Goal: Transaction & Acquisition: Purchase product/service

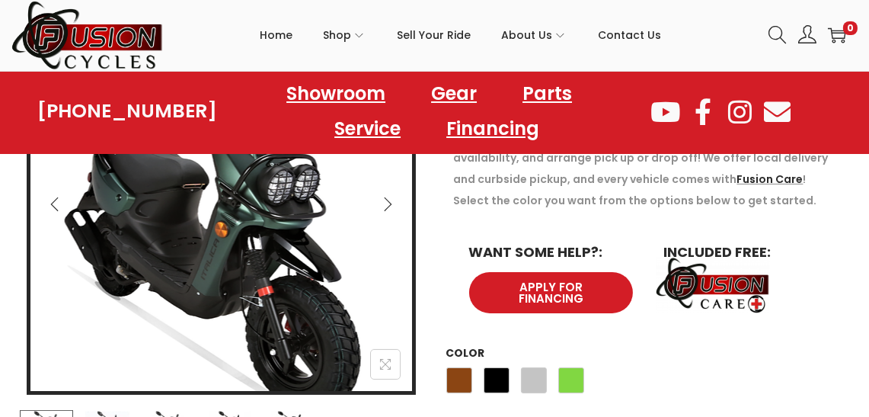
scroll to position [381, 0]
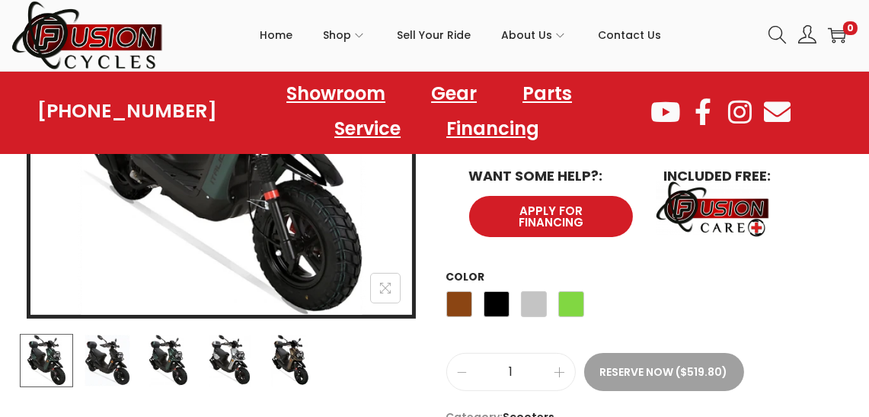
click at [185, 360] on img at bounding box center [168, 360] width 53 height 53
click at [219, 354] on img at bounding box center [229, 360] width 53 height 53
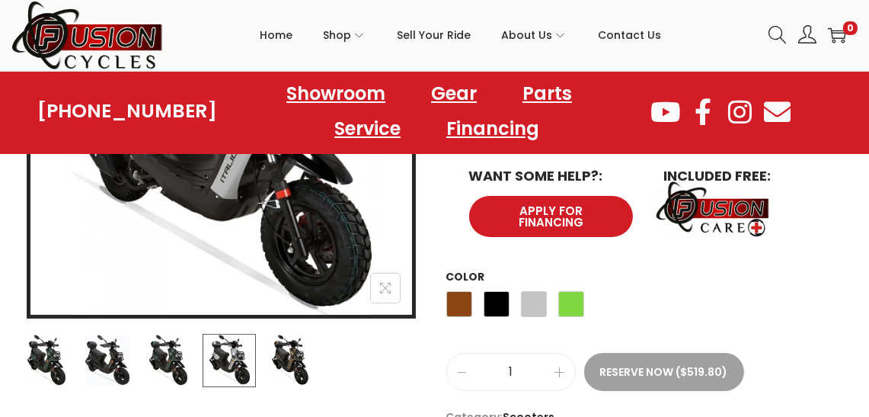
scroll to position [457, 0]
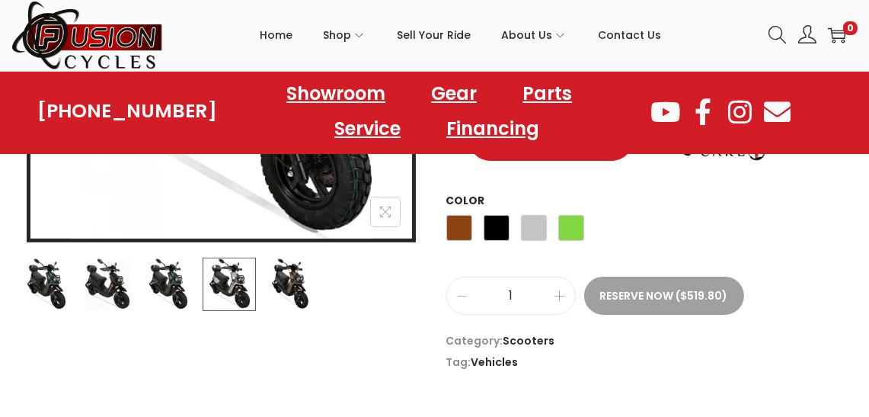
click at [303, 290] on img at bounding box center [290, 283] width 53 height 53
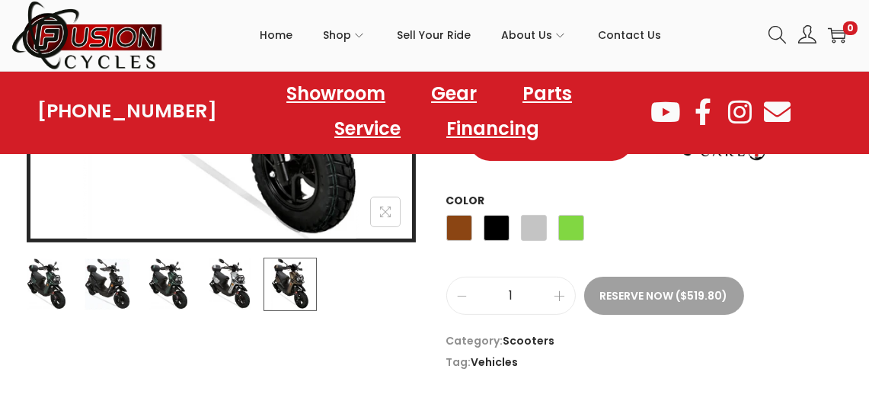
click at [214, 294] on img at bounding box center [229, 283] width 53 height 53
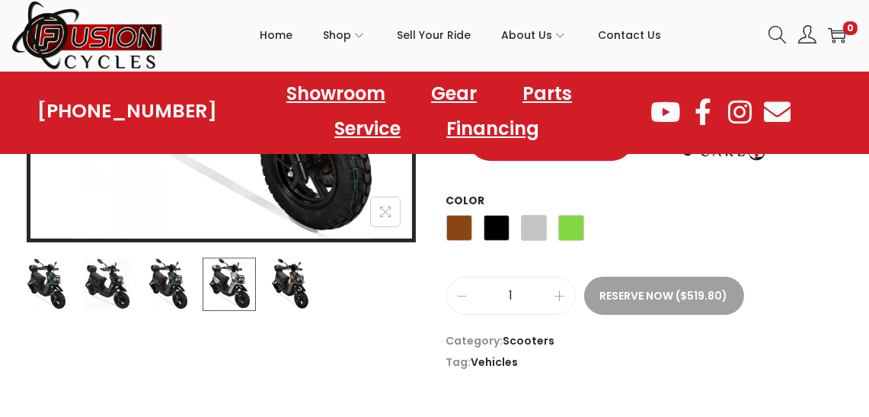
click at [189, 289] on img at bounding box center [168, 283] width 53 height 53
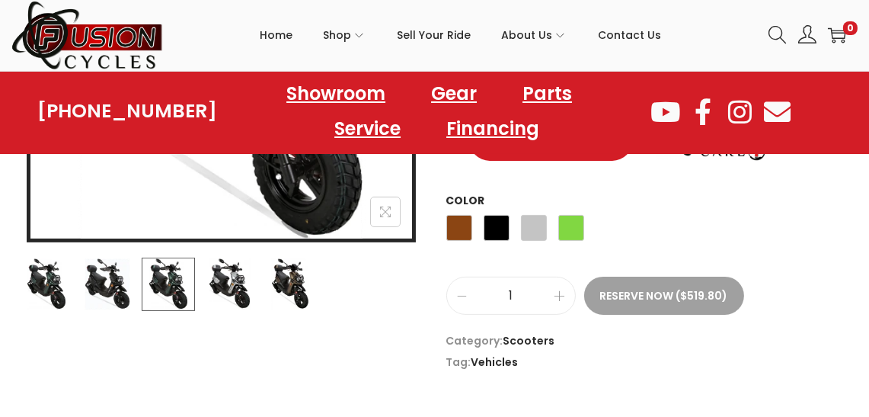
click at [146, 286] on img at bounding box center [168, 283] width 53 height 53
click at [117, 286] on img at bounding box center [107, 283] width 53 height 53
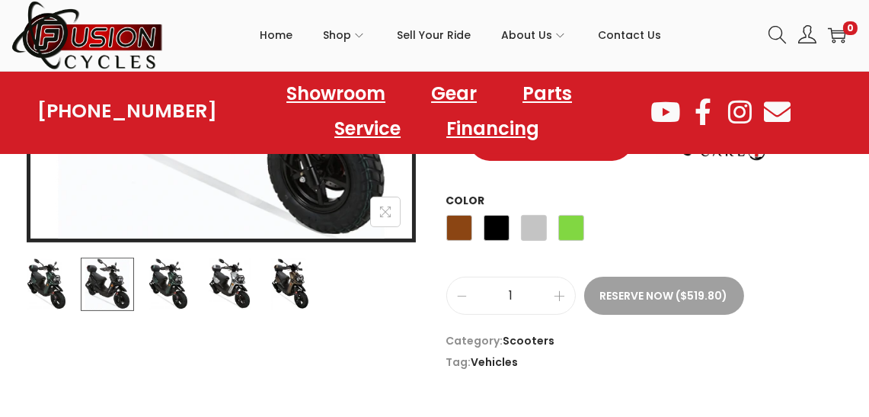
click at [50, 281] on img at bounding box center [46, 283] width 53 height 53
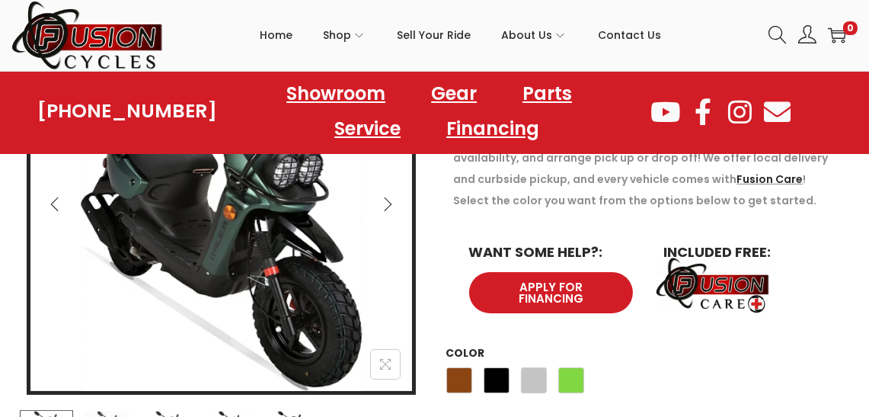
scroll to position [152, 0]
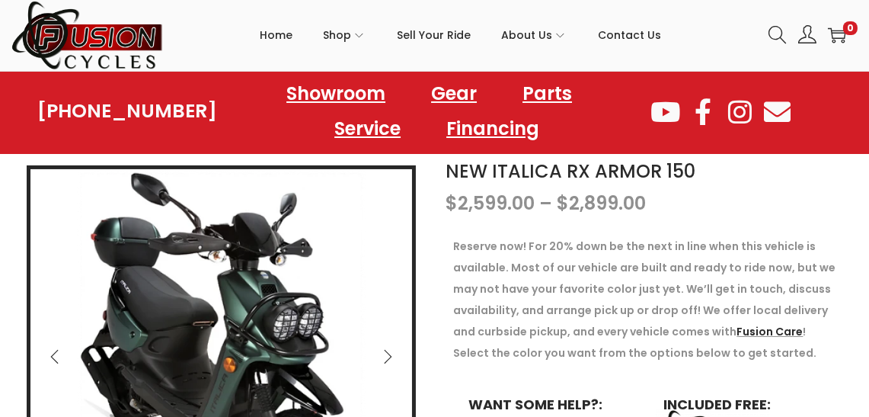
click at [410, 342] on img at bounding box center [221, 360] width 382 height 382
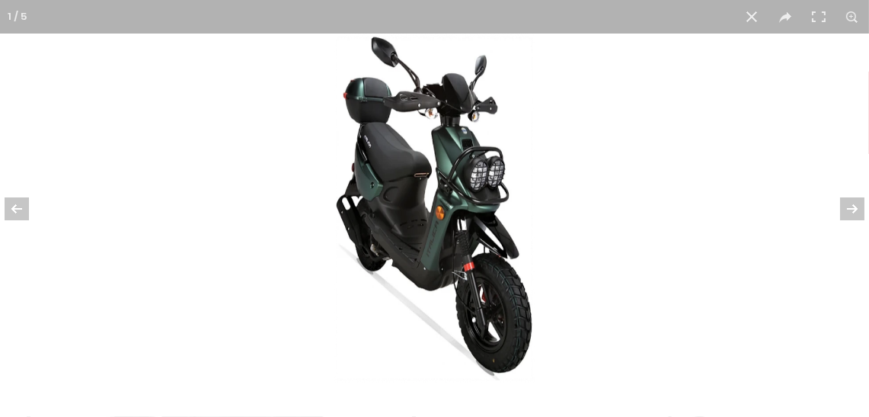
click at [406, 343] on div at bounding box center [736, 242] width 869 height 417
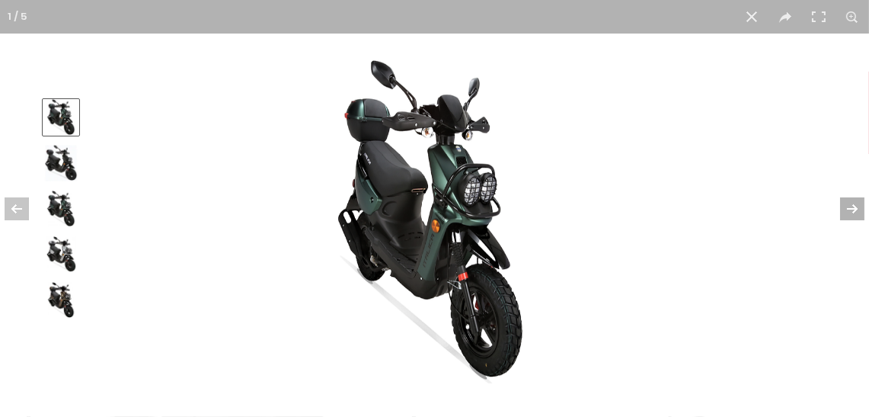
click at [843, 209] on button at bounding box center [842, 209] width 53 height 76
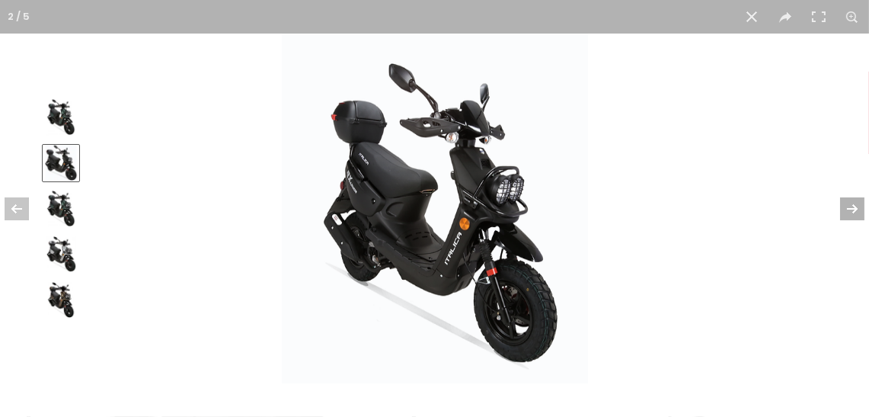
click at [844, 209] on button at bounding box center [842, 209] width 53 height 76
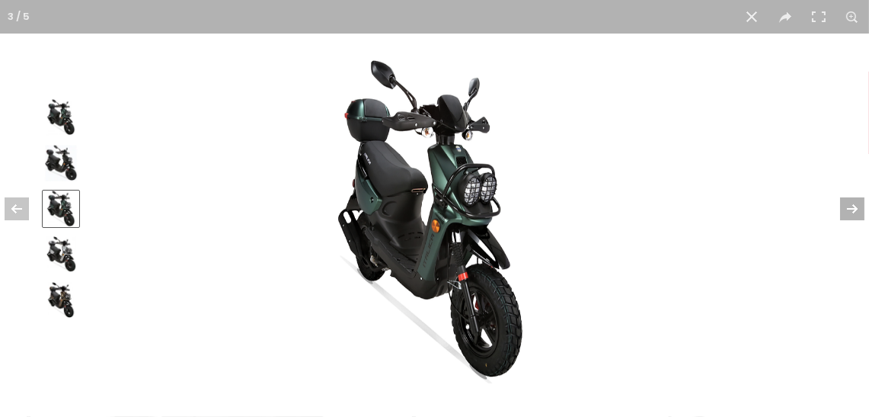
click at [844, 208] on button at bounding box center [842, 209] width 53 height 76
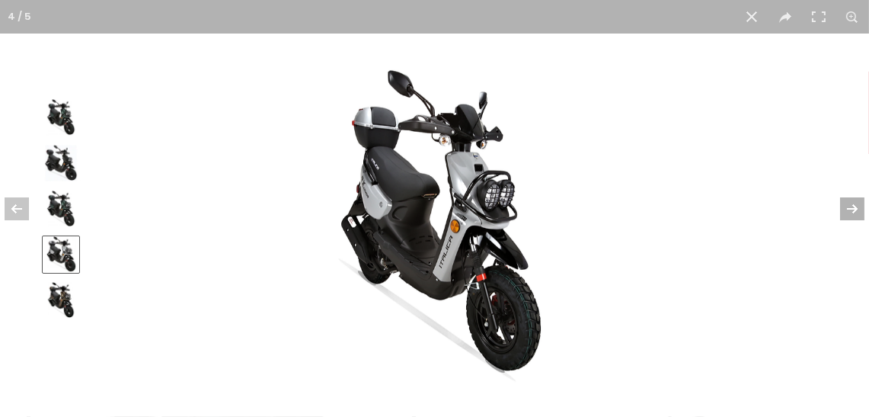
click at [844, 208] on button at bounding box center [842, 209] width 53 height 76
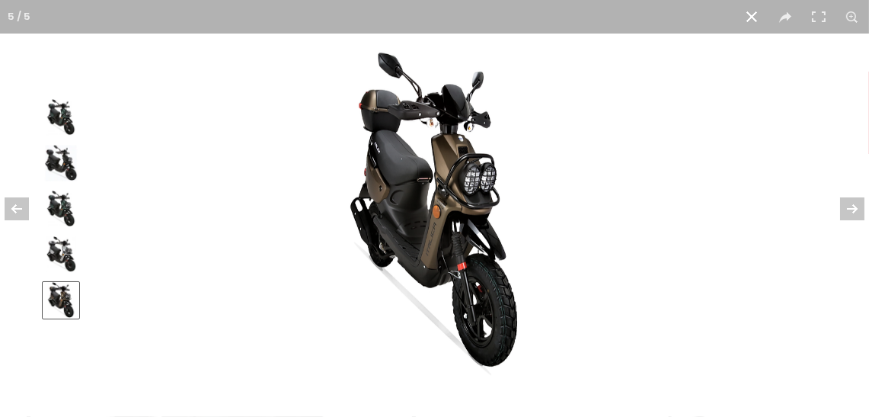
click at [74, 257] on img at bounding box center [61, 254] width 37 height 37
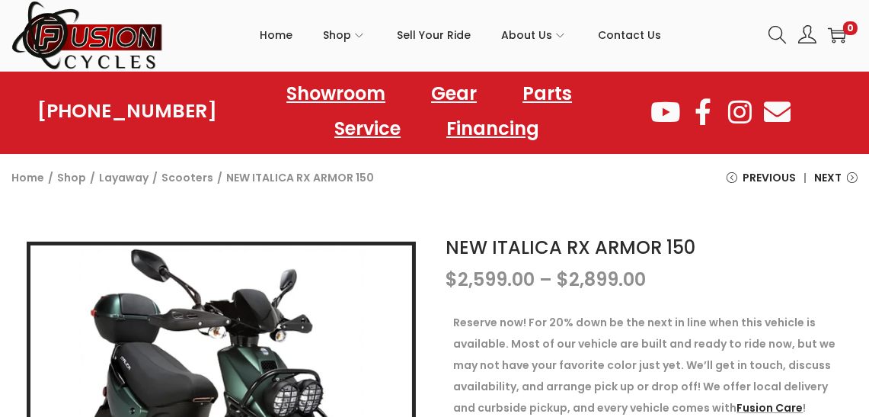
scroll to position [305, 0]
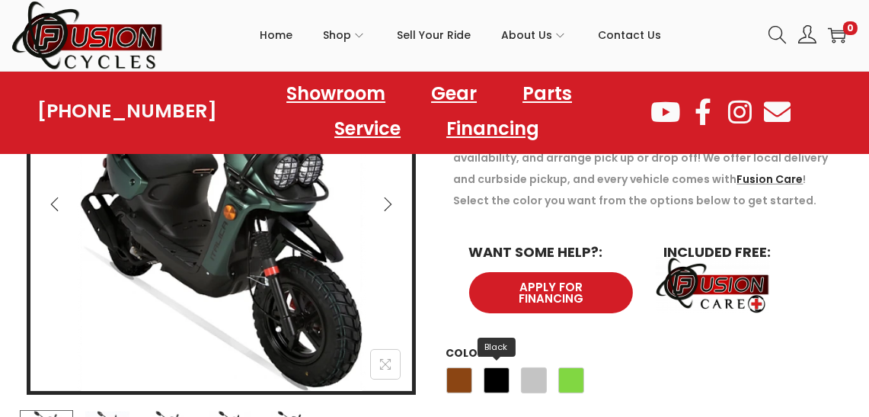
click at [494, 367] on span "Black" at bounding box center [497, 380] width 26 height 26
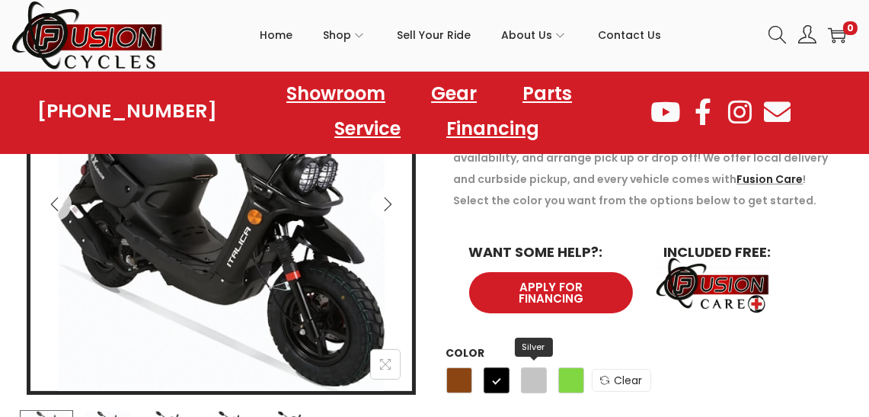
click at [531, 385] on div "Brown Black Silver Green" at bounding box center [515, 383] width 138 height 41
click at [534, 375] on span "Silver" at bounding box center [534, 380] width 26 height 26
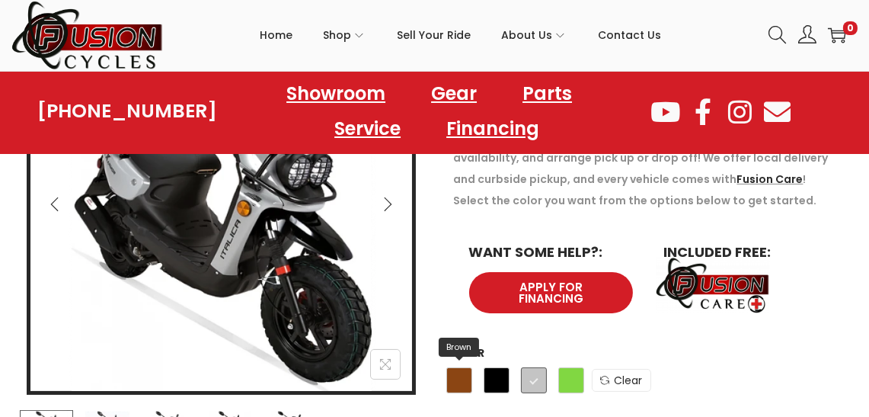
click at [455, 368] on span "Brown" at bounding box center [459, 380] width 26 height 26
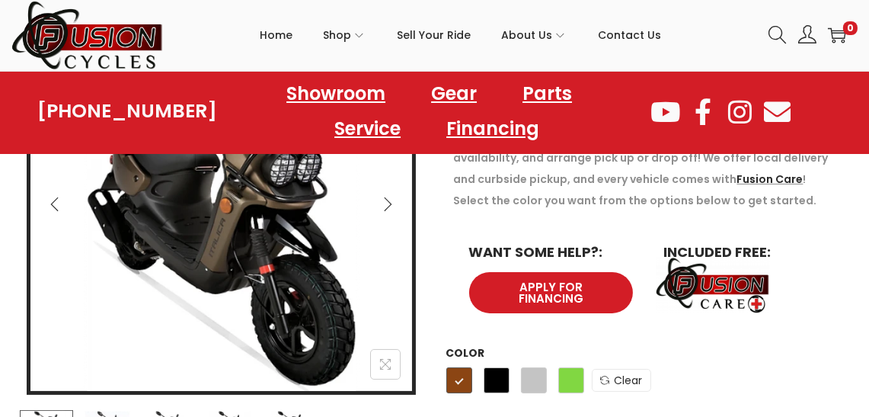
click at [553, 369] on div "Brown Black Silver Green" at bounding box center [515, 383] width 138 height 41
click at [577, 368] on span "Green" at bounding box center [571, 380] width 26 height 26
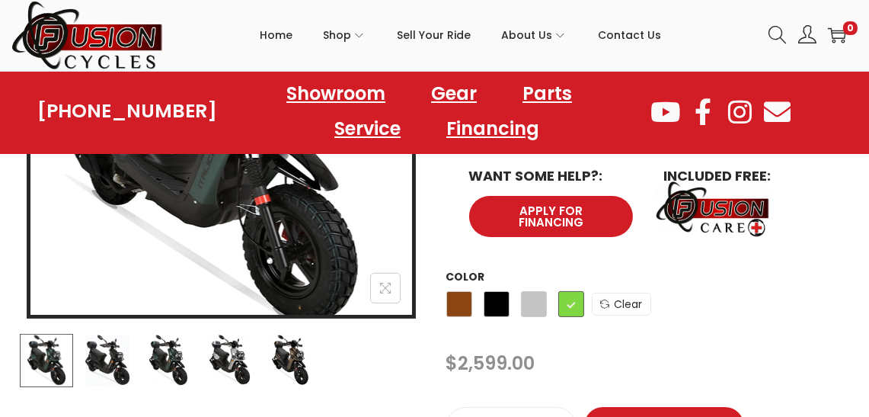
scroll to position [228, 0]
